Goal: Browse casually

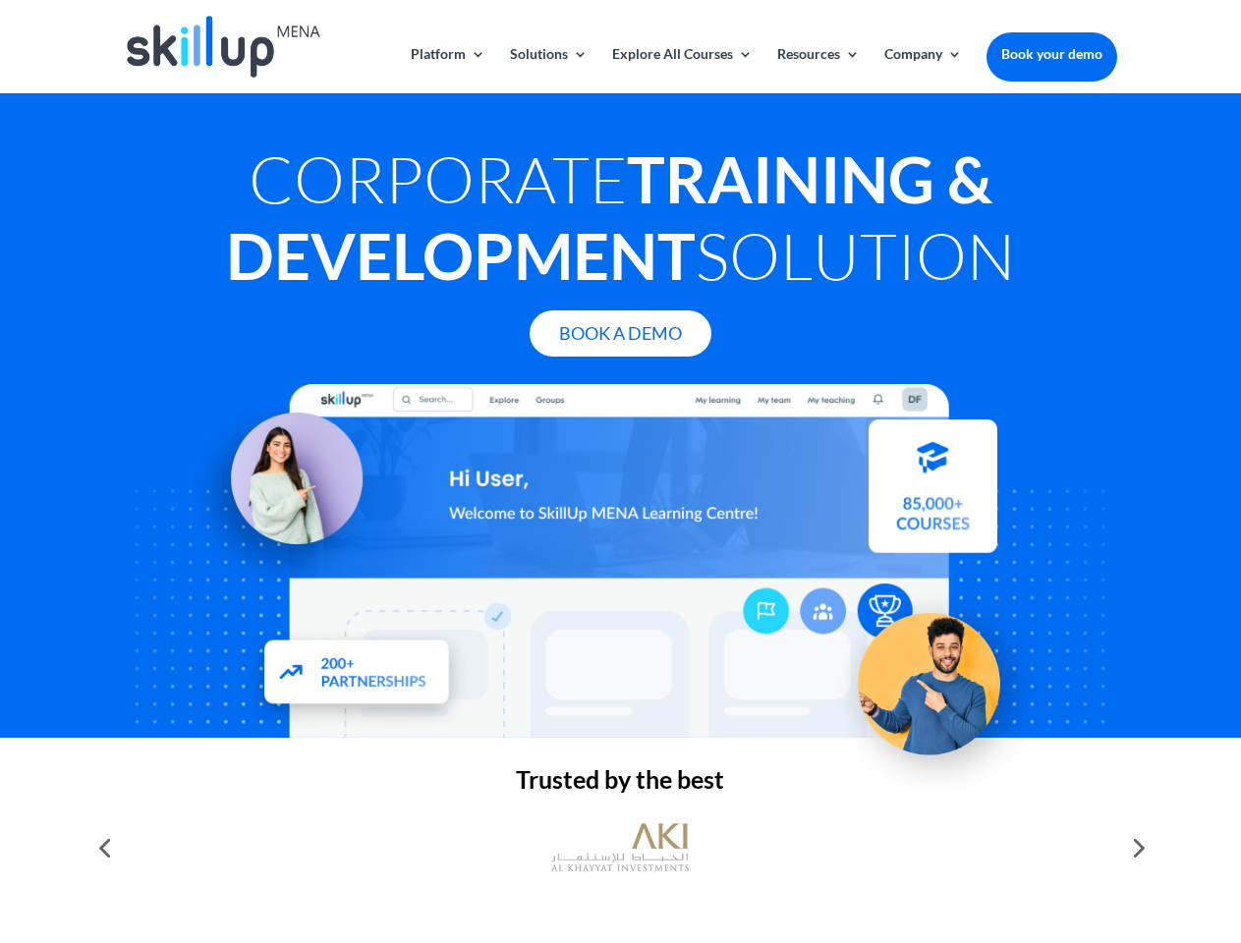
click at [620, 472] on div at bounding box center [620, 561] width 992 height 354
click at [547, 70] on link "Solutions" at bounding box center [549, 70] width 78 height 46
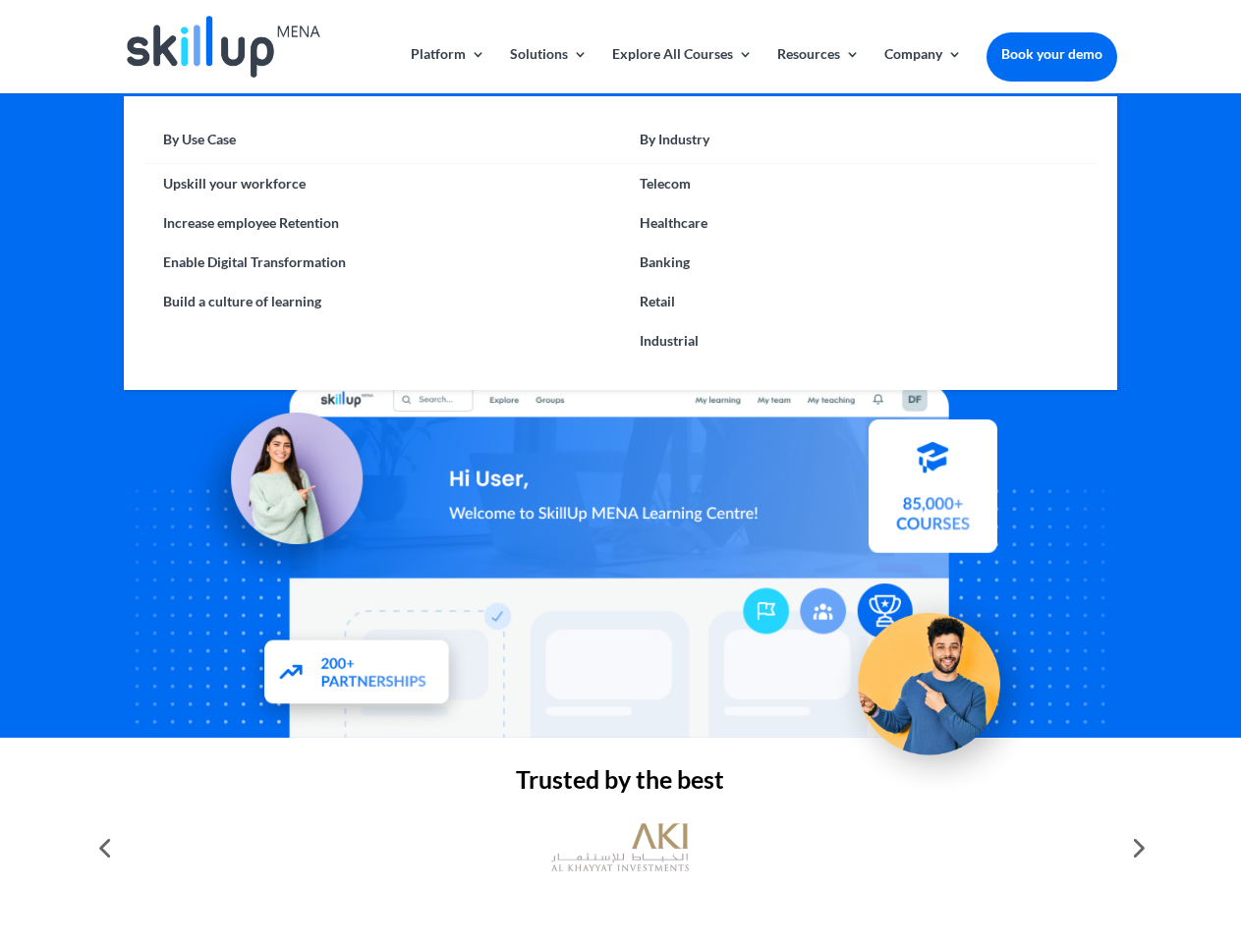
click at [681, 70] on link "Explore All Courses" at bounding box center [682, 70] width 140 height 46
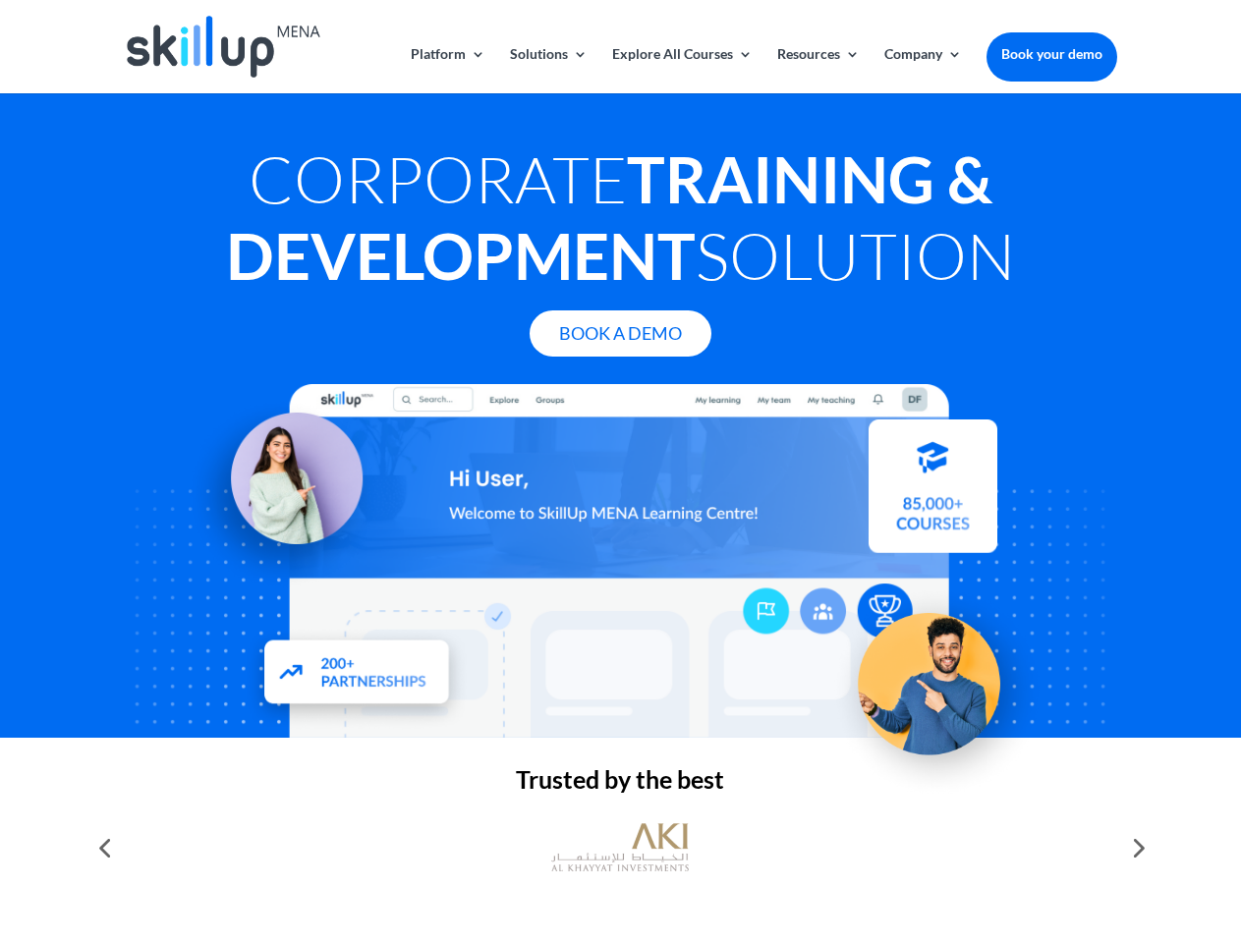
click at [816, 70] on link "Resources" at bounding box center [818, 70] width 83 height 46
click at [922, 70] on link "Company" at bounding box center [923, 70] width 78 height 46
click at [620, 848] on img at bounding box center [620, 847] width 138 height 69
